Goal: Task Accomplishment & Management: Use online tool/utility

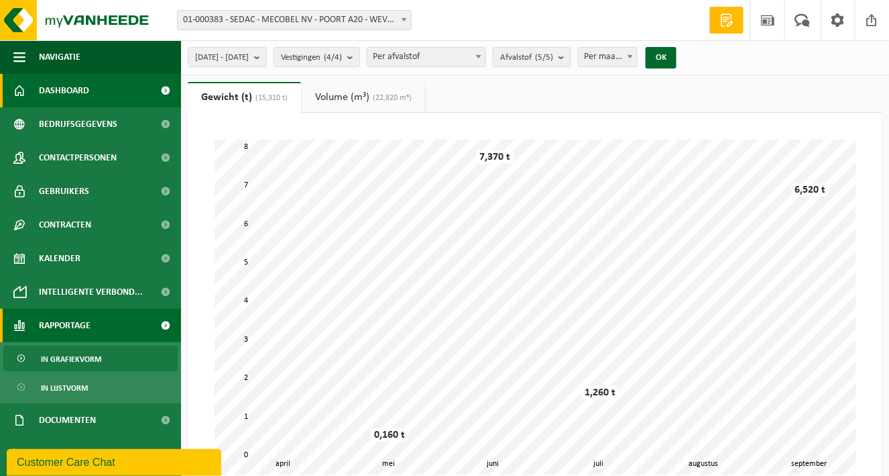
click at [107, 90] on link "Dashboard" at bounding box center [90, 91] width 181 height 34
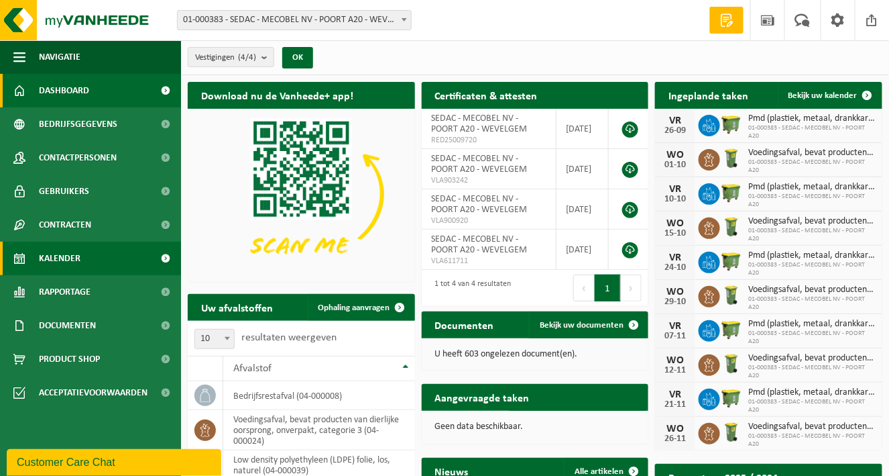
click at [59, 262] on span "Kalender" at bounding box center [60, 258] width 42 height 34
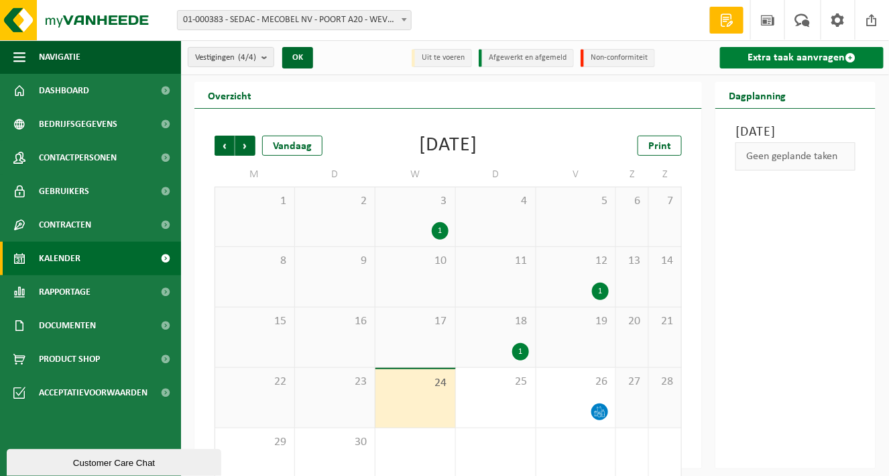
click at [806, 53] on link "Extra taak aanvragen" at bounding box center [802, 57] width 164 height 21
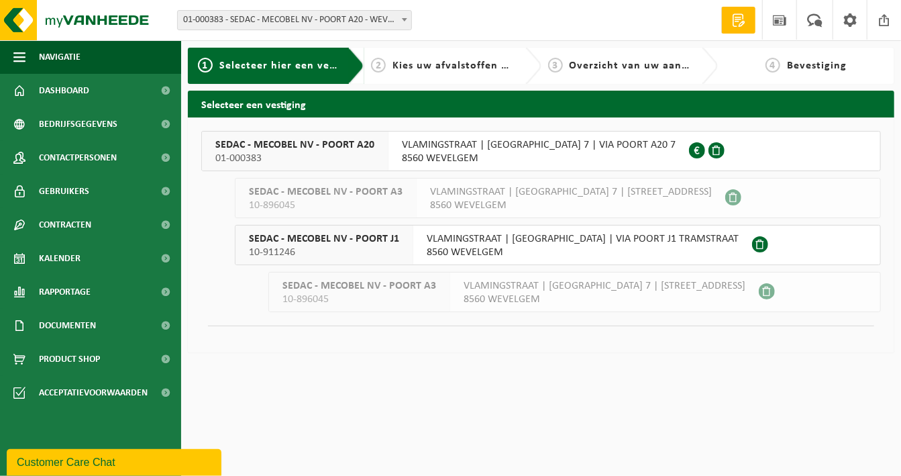
click at [345, 146] on span "SEDAC - MECOBEL NV - POORT A20" at bounding box center [294, 144] width 159 height 13
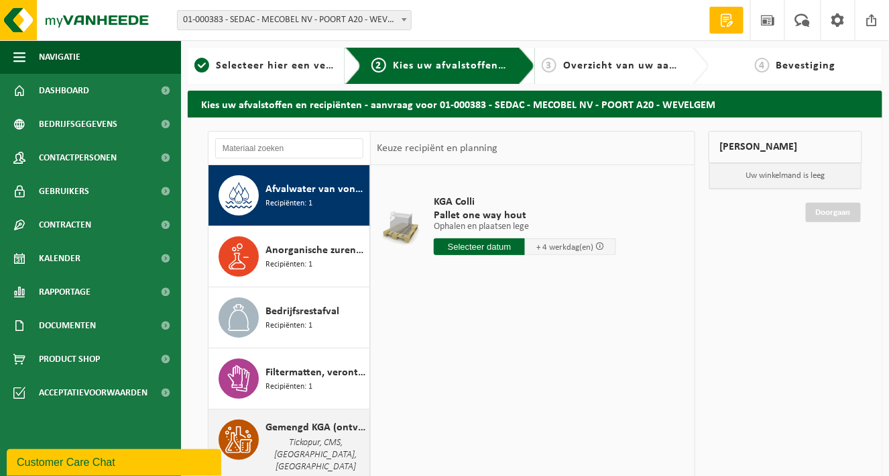
scroll to position [268, 0]
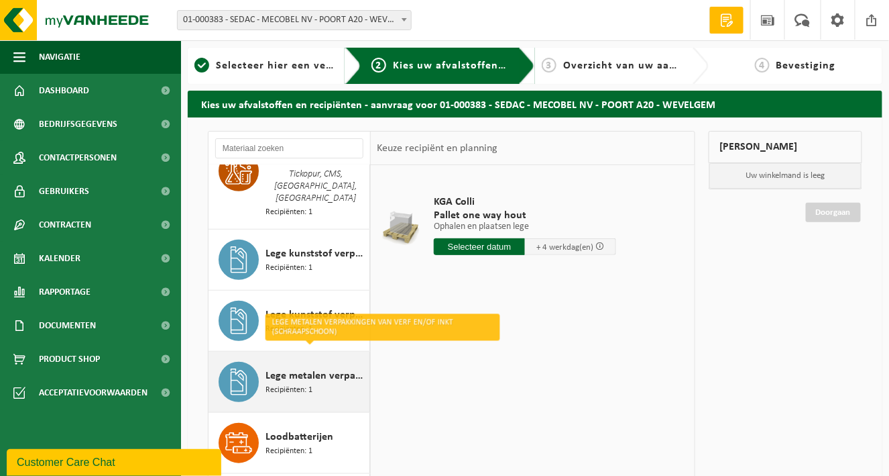
click at [309, 368] on span "Lege metalen verpakkingen van verf en/of inkt (schraapschoon)" at bounding box center [316, 376] width 101 height 16
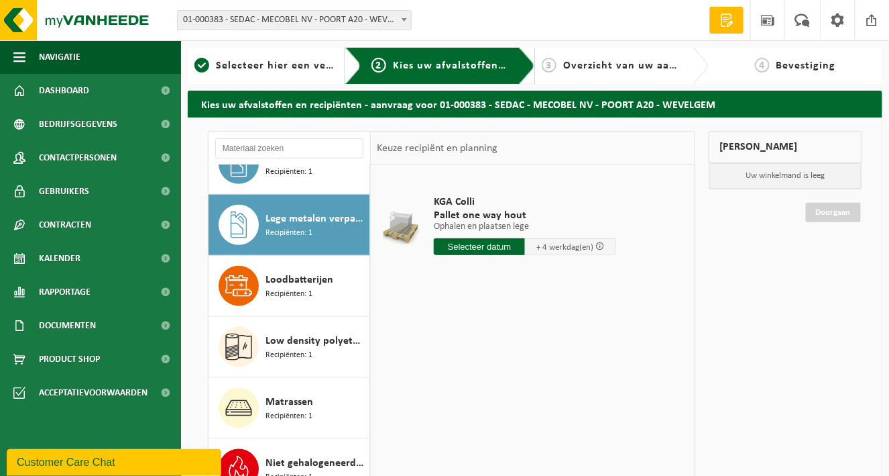
scroll to position [440, 0]
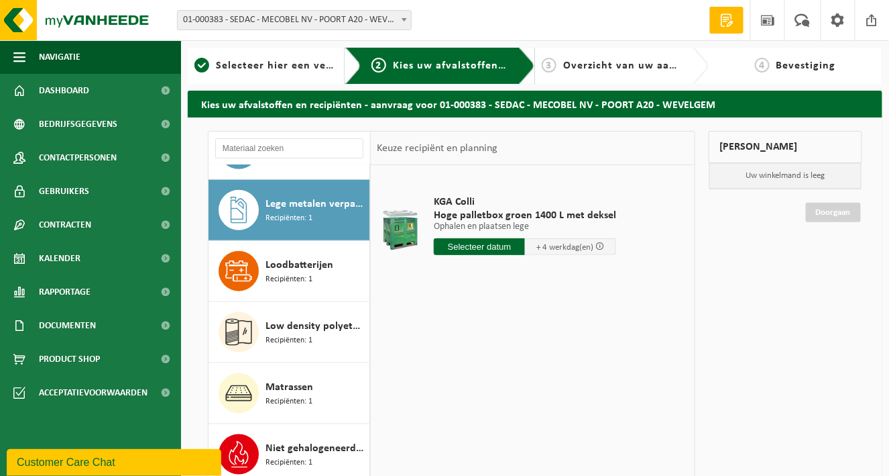
click at [471, 245] on input "text" at bounding box center [479, 246] width 91 height 17
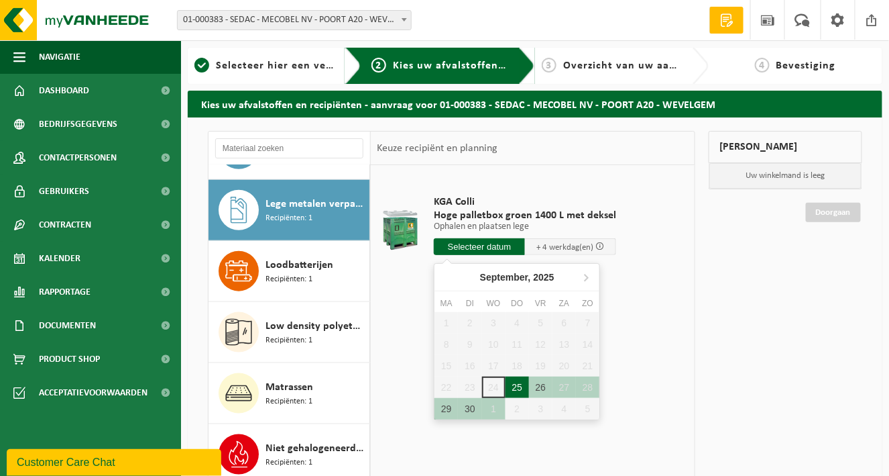
click at [516, 385] on div "25" at bounding box center [517, 386] width 23 height 21
type input "Van 2025-09-25"
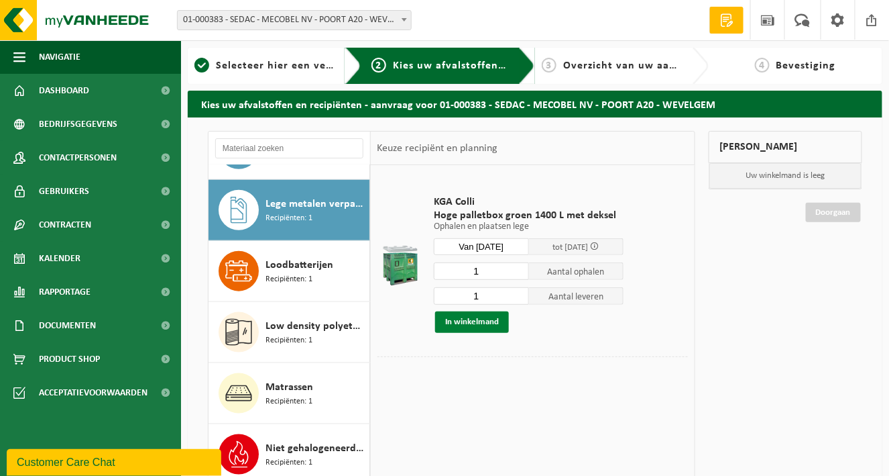
click at [480, 323] on button "In winkelmand" at bounding box center [472, 321] width 74 height 21
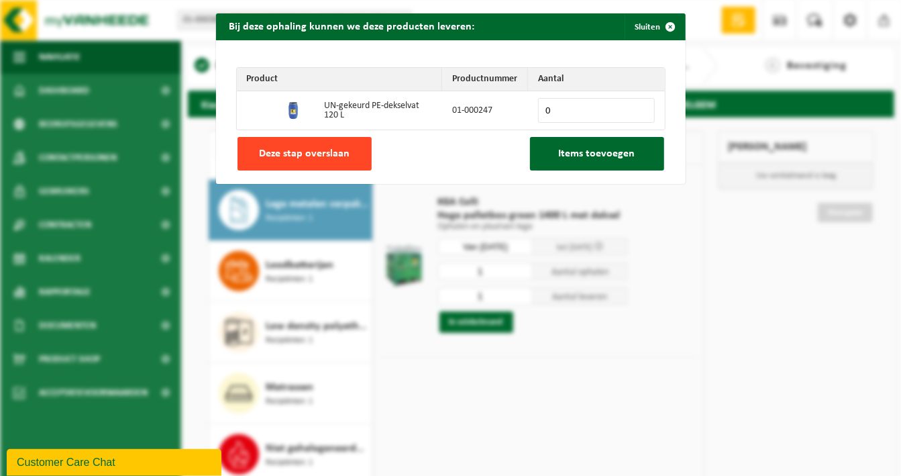
click at [344, 154] on button "Deze stap overslaan" at bounding box center [304, 154] width 134 height 34
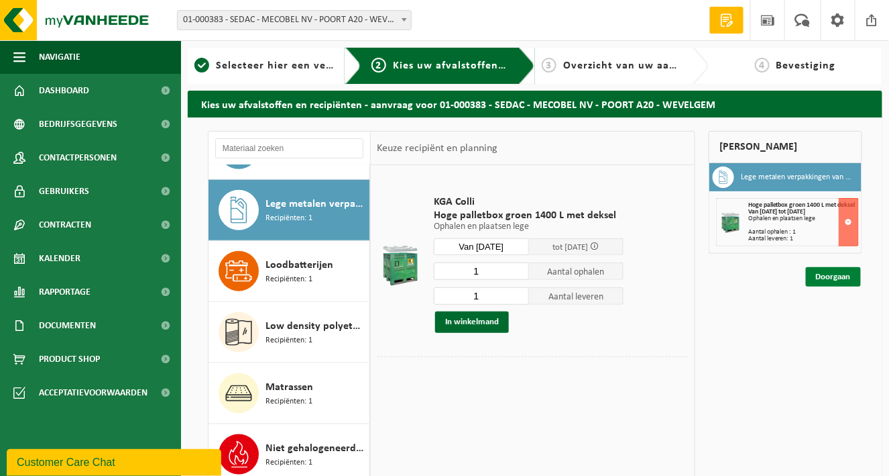
click at [830, 276] on link "Doorgaan" at bounding box center [833, 276] width 55 height 19
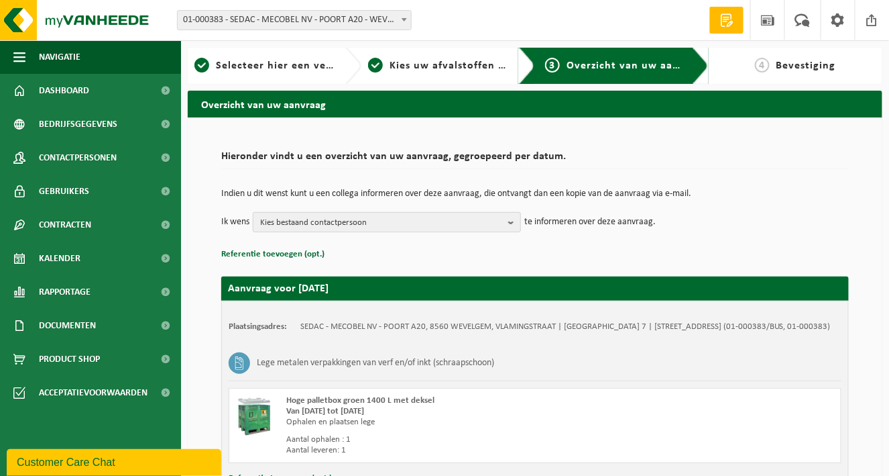
click at [516, 220] on b "button" at bounding box center [514, 222] width 12 height 19
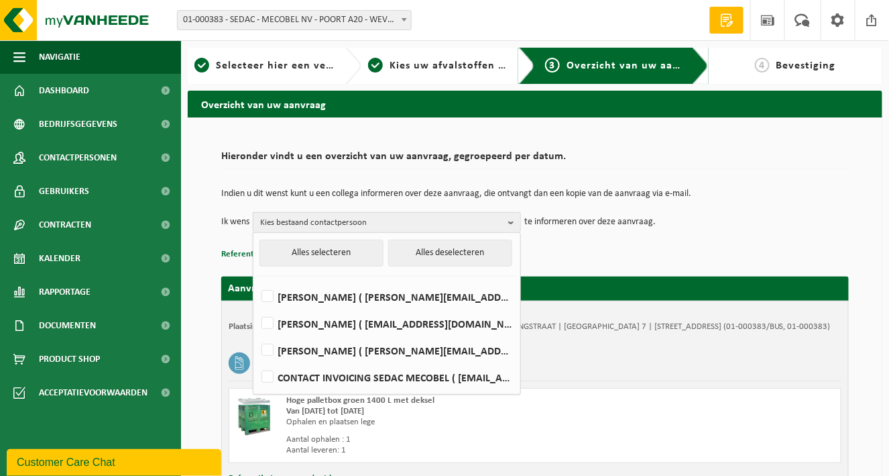
click at [516, 220] on b "button" at bounding box center [514, 222] width 12 height 19
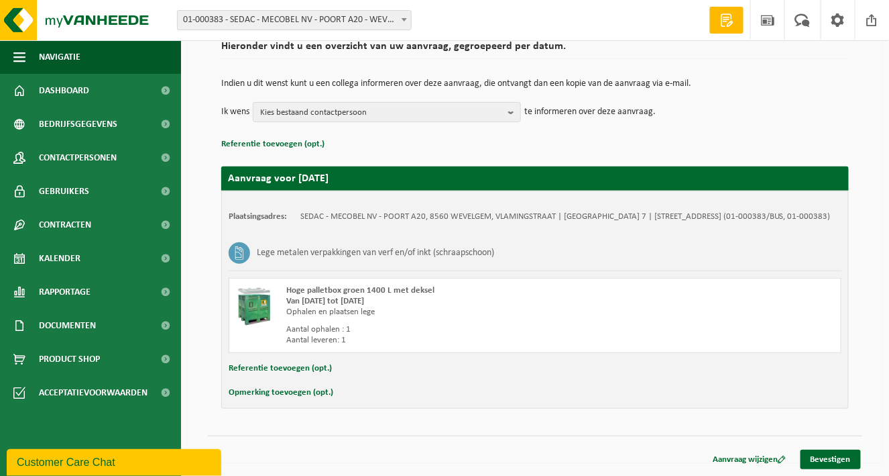
scroll to position [43, 0]
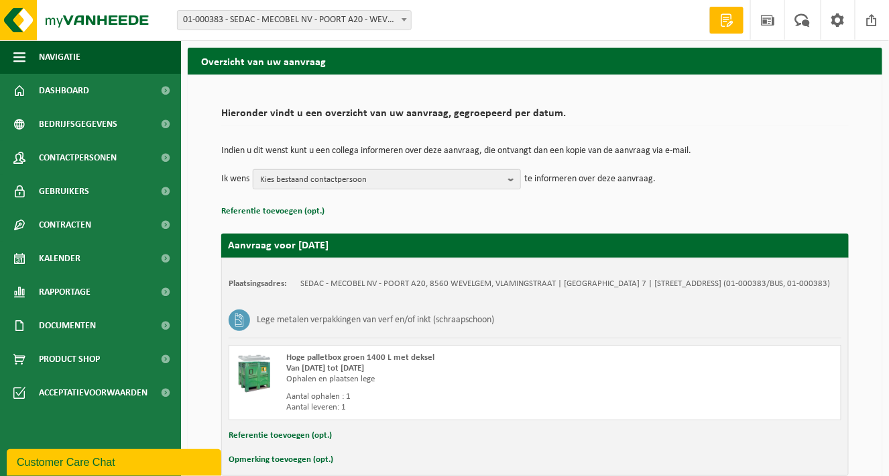
click at [515, 179] on b "button" at bounding box center [514, 179] width 12 height 19
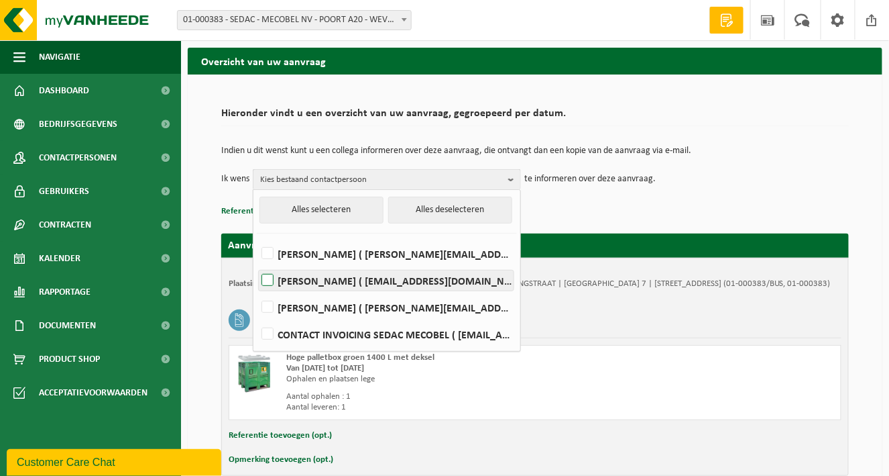
click at [266, 278] on label "[PERSON_NAME] ( [EMAIL_ADDRESS][DOMAIN_NAME] )" at bounding box center [386, 280] width 255 height 20
click at [257, 264] on input "[PERSON_NAME] ( [EMAIL_ADDRESS][DOMAIN_NAME] )" at bounding box center [256, 263] width 1 height 1
checkbox input "true"
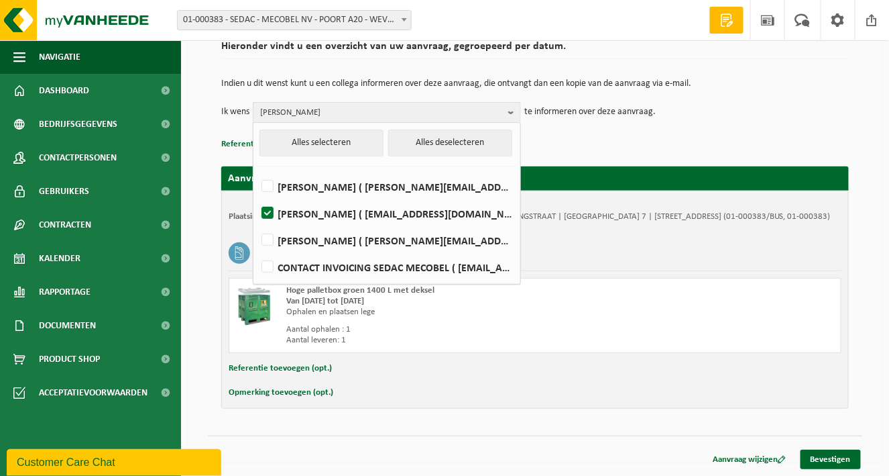
click at [687, 141] on p "Referentie toevoegen (opt.)" at bounding box center [535, 143] width 628 height 17
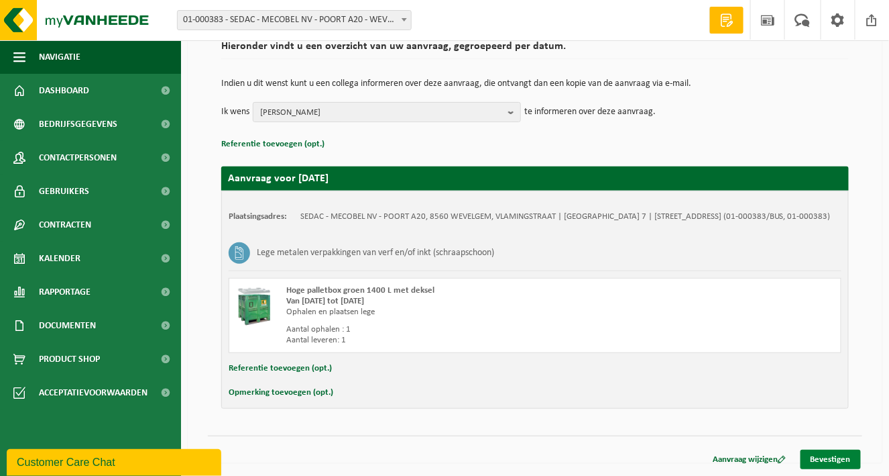
click at [822, 456] on link "Bevestigen" at bounding box center [831, 458] width 60 height 19
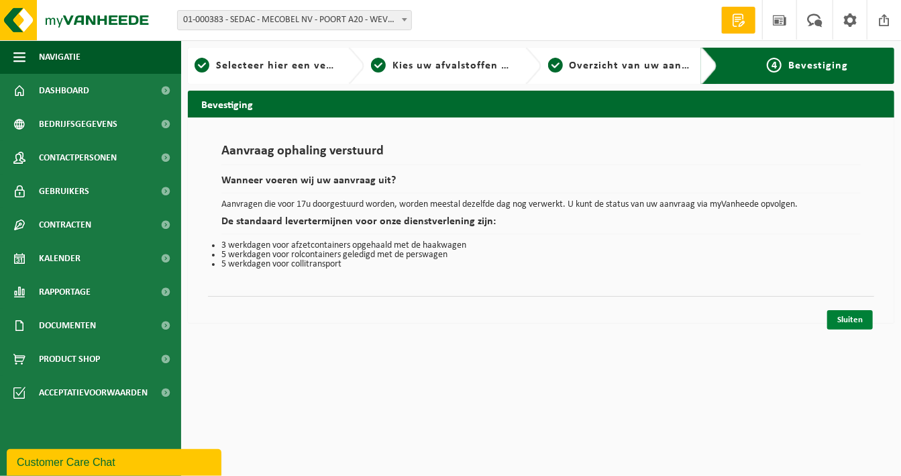
click at [844, 313] on link "Sluiten" at bounding box center [850, 319] width 46 height 19
